Goal: Task Accomplishment & Management: Manage account settings

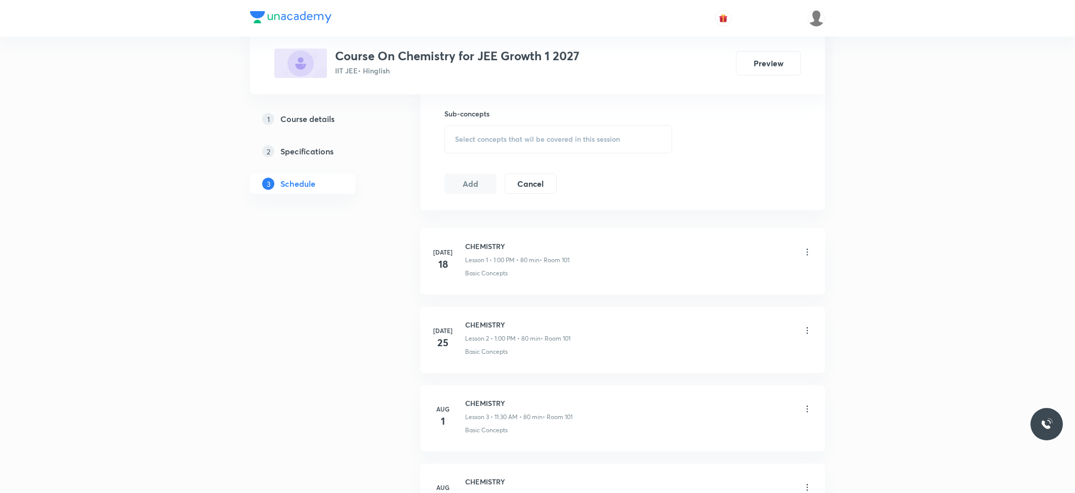
scroll to position [635, 0]
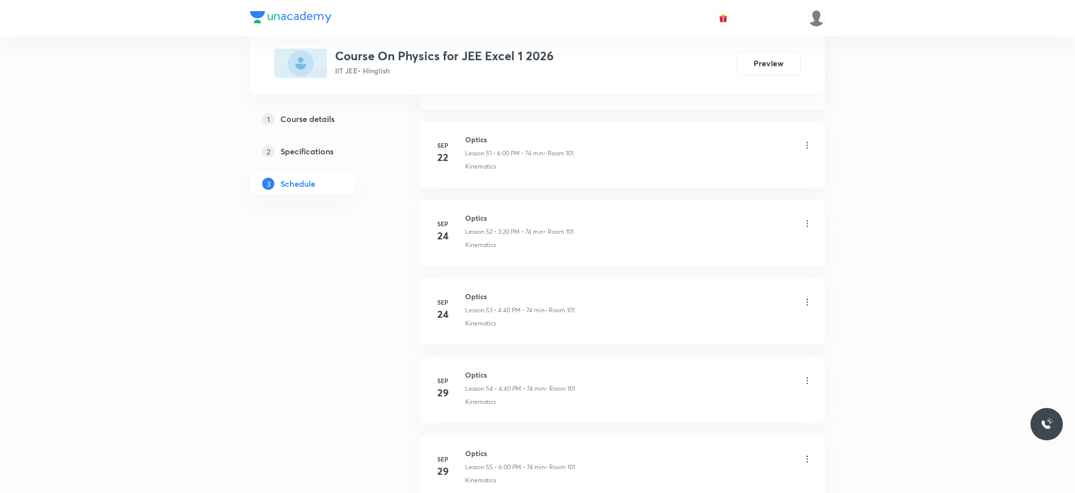
scroll to position [4731, 0]
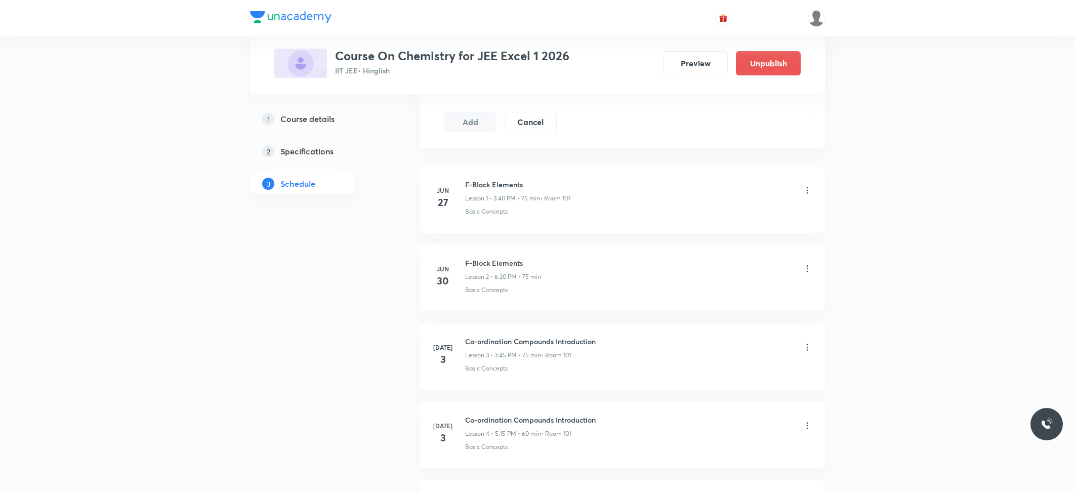
scroll to position [592, 0]
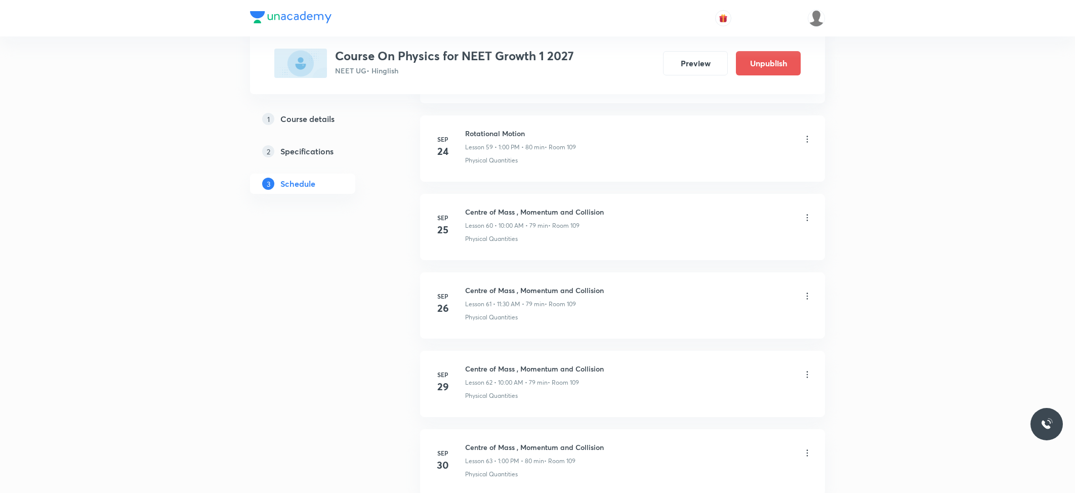
scroll to position [5159, 0]
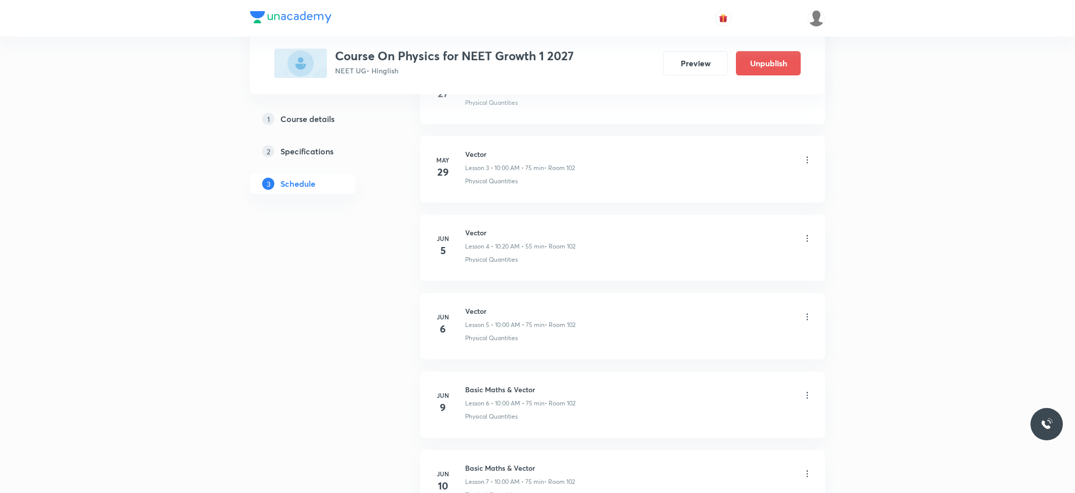
scroll to position [638, 0]
